Goal: Task Accomplishment & Management: Use online tool/utility

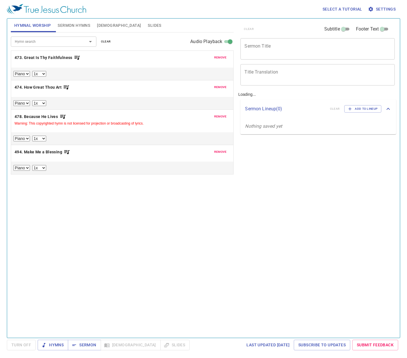
select select "1"
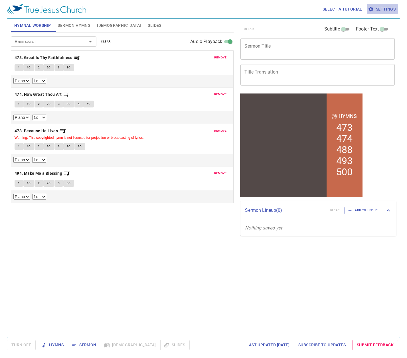
click at [382, 11] on span "Settings" at bounding box center [382, 9] width 26 height 7
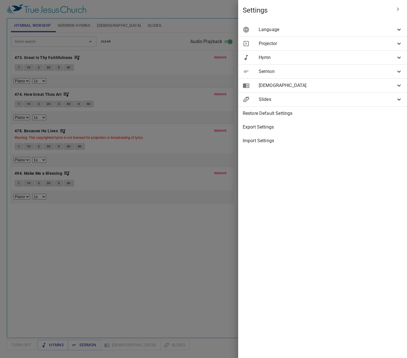
click at [314, 85] on span "[DEMOGRAPHIC_DATA]" at bounding box center [326, 85] width 137 height 7
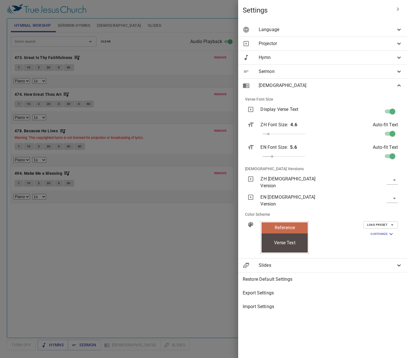
click at [209, 3] on div at bounding box center [203, 179] width 407 height 358
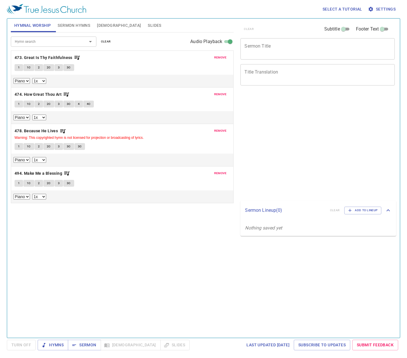
select select "1"
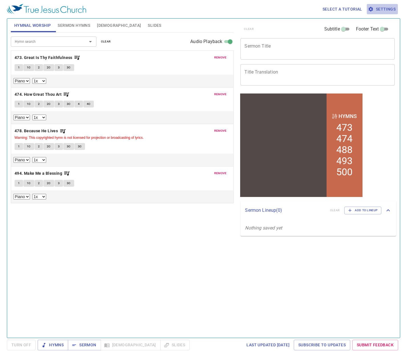
click at [382, 7] on span "Settings" at bounding box center [382, 9] width 26 height 7
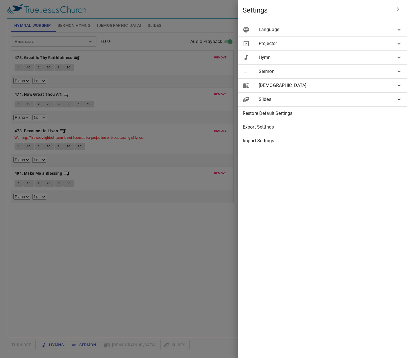
click at [348, 89] on span "[DEMOGRAPHIC_DATA]" at bounding box center [326, 85] width 137 height 7
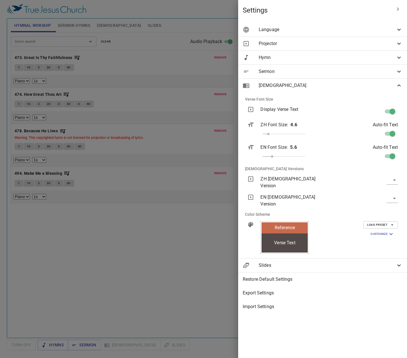
click at [393, 194] on body "Select a tutorial Settings Hymnal Worship Sermon Hymns Bible Slides Hymn search…" at bounding box center [203, 179] width 407 height 358
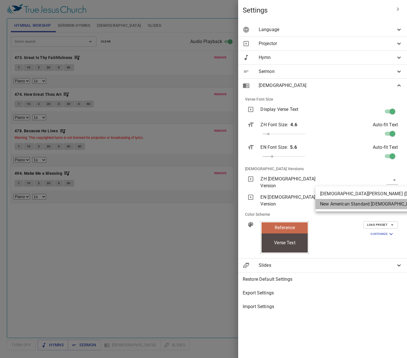
click at [377, 207] on li "New American Standard Bible (NASB)" at bounding box center [387, 204] width 144 height 10
type input "nasb"
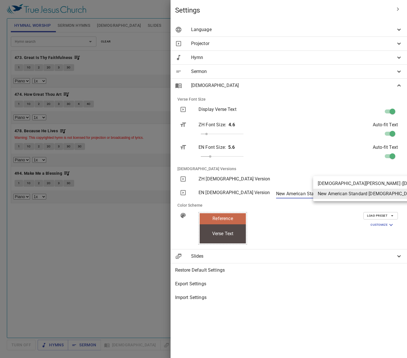
click at [345, 194] on body "Select a tutorial Settings Hymnal Worship Sermon Hymns Bible Slides Hymn search…" at bounding box center [203, 179] width 407 height 358
click at [370, 337] on div at bounding box center [203, 179] width 407 height 358
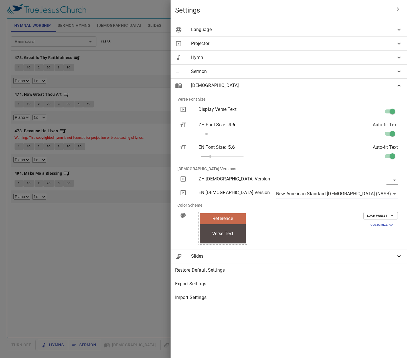
click at [157, 234] on div at bounding box center [203, 179] width 407 height 358
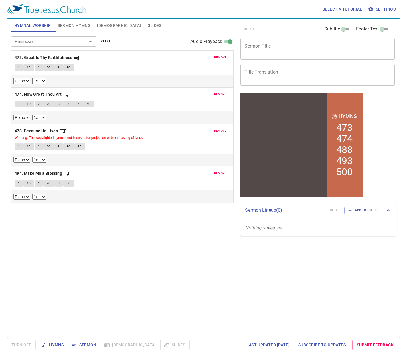
click at [319, 253] on div "clear Subtitle Footer Text Sermon Title x Sermon Title Title Translation x Titl…" at bounding box center [317, 175] width 162 height 319
